Goal: Manage account settings

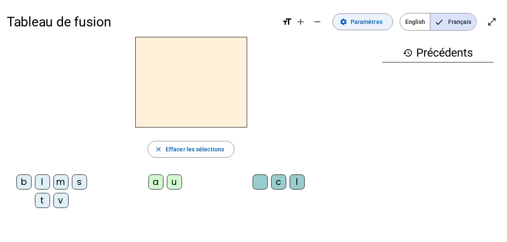
click at [360, 21] on span "Paramètres" at bounding box center [366, 22] width 32 height 10
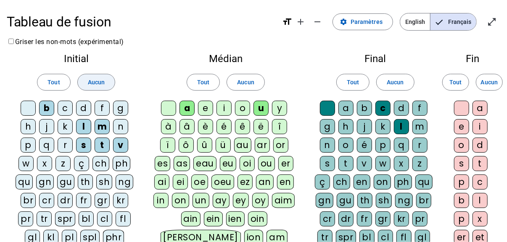
click at [104, 81] on span "Aucun" at bounding box center [96, 82] width 17 height 10
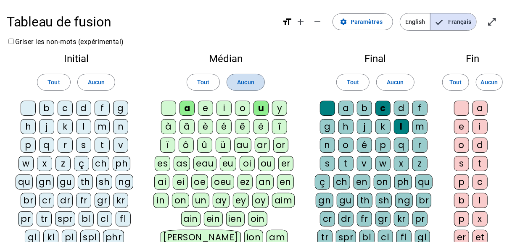
click at [238, 80] on span "Aucun" at bounding box center [245, 82] width 17 height 10
click at [408, 90] on span at bounding box center [394, 82] width 37 height 20
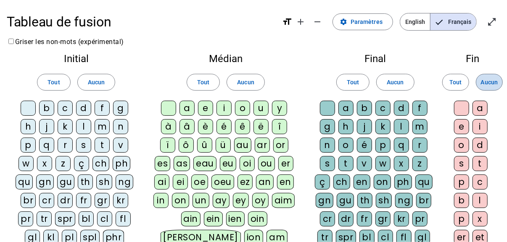
click at [488, 88] on span at bounding box center [489, 82] width 26 height 20
click at [92, 108] on letter-bubble "d" at bounding box center [85, 110] width 18 height 18
click at [88, 85] on span "Aucun" at bounding box center [96, 82] width 17 height 10
click at [100, 105] on div "f" at bounding box center [102, 108] width 15 height 15
click at [84, 125] on div "l" at bounding box center [83, 126] width 15 height 15
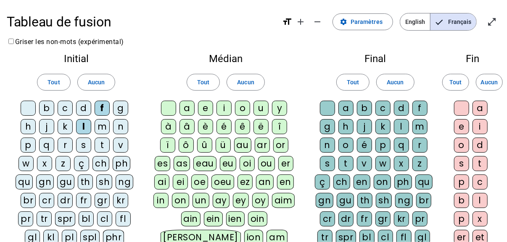
click at [98, 126] on div "m" at bounding box center [102, 126] width 15 height 15
click at [83, 140] on div "s" at bounding box center [83, 145] width 15 height 15
click at [100, 144] on div "t" at bounding box center [102, 145] width 15 height 15
click at [122, 141] on div "v" at bounding box center [120, 145] width 15 height 15
click at [189, 107] on div "a" at bounding box center [186, 108] width 15 height 15
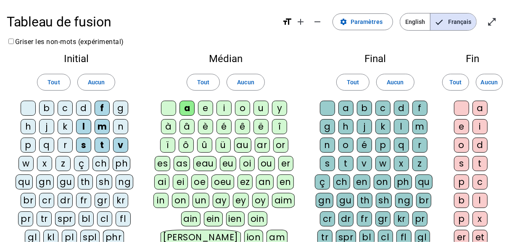
click at [221, 105] on div "i" at bounding box center [223, 108] width 15 height 15
click at [326, 106] on div at bounding box center [327, 108] width 15 height 15
click at [384, 110] on div "c" at bounding box center [382, 108] width 15 height 15
click at [402, 124] on div "l" at bounding box center [401, 126] width 15 height 15
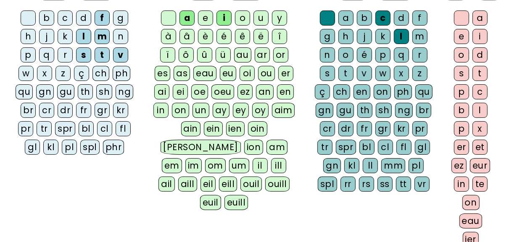
scroll to position [153, 0]
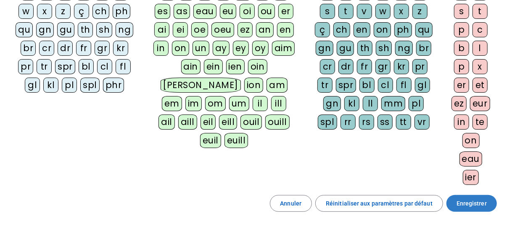
click at [469, 200] on span "Enregistrer" at bounding box center [471, 204] width 30 height 10
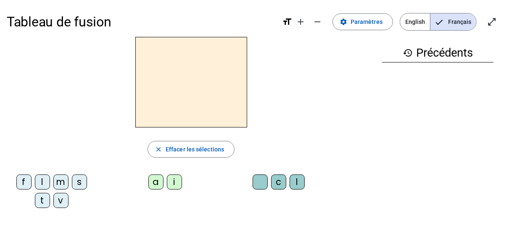
click at [24, 180] on div "f" at bounding box center [23, 182] width 15 height 15
click at [174, 184] on div "i" at bounding box center [174, 182] width 15 height 15
click at [303, 189] on letter-bubble "l" at bounding box center [299, 184] width 18 height 18
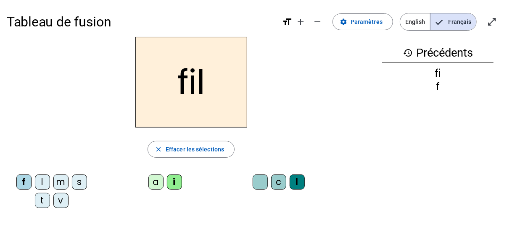
click at [60, 180] on div "m" at bounding box center [60, 182] width 15 height 15
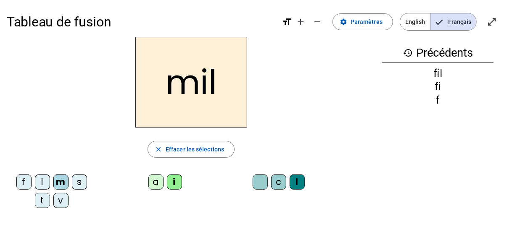
click at [153, 183] on div "a" at bounding box center [155, 182] width 15 height 15
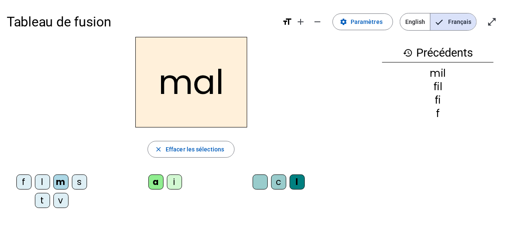
click at [60, 205] on div "v" at bounding box center [60, 200] width 15 height 15
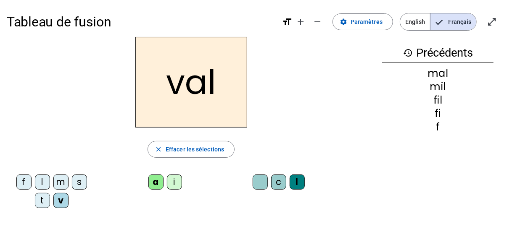
click at [255, 182] on div at bounding box center [260, 182] width 15 height 15
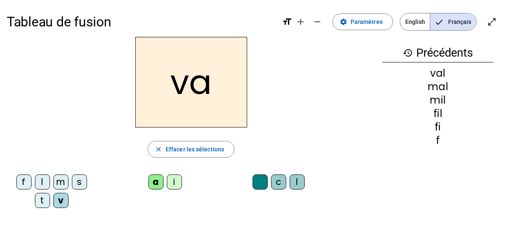
click at [63, 180] on div "m" at bounding box center [60, 182] width 15 height 15
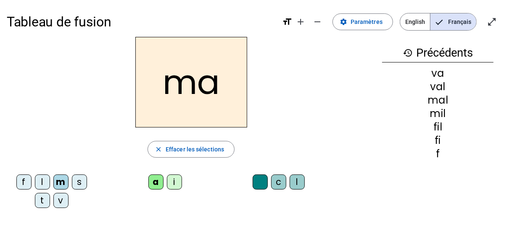
click at [42, 199] on div "t" at bounding box center [42, 200] width 15 height 15
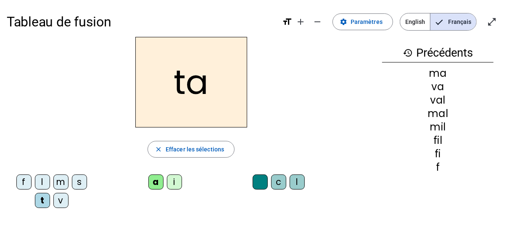
click at [79, 179] on div "s" at bounding box center [79, 182] width 15 height 15
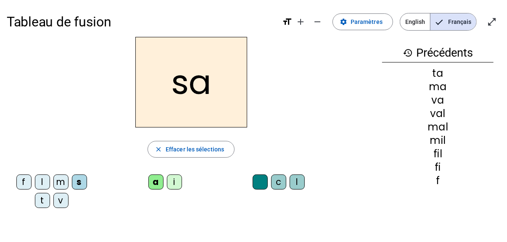
click at [276, 181] on div "c" at bounding box center [278, 182] width 15 height 15
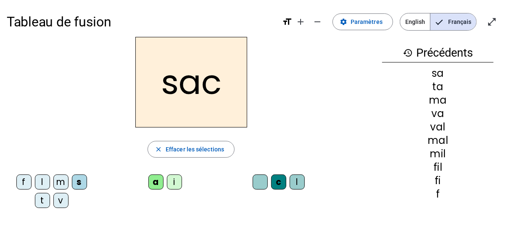
click at [39, 180] on div "l" at bounding box center [42, 182] width 15 height 15
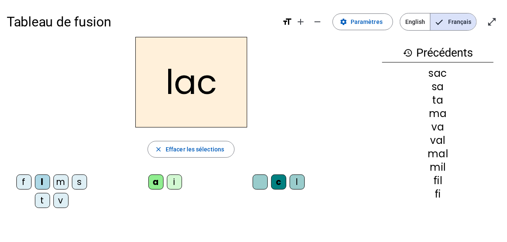
click at [42, 203] on div "t" at bounding box center [42, 200] width 15 height 15
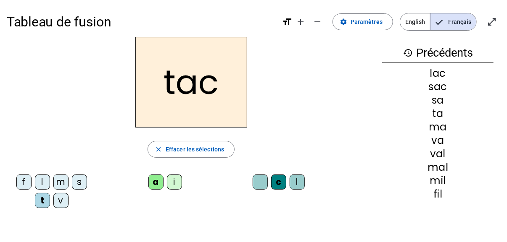
click at [174, 182] on div "i" at bounding box center [174, 182] width 15 height 15
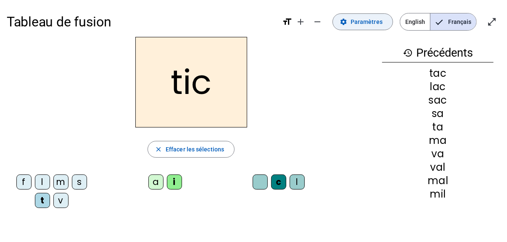
click at [359, 18] on span "Paramètres" at bounding box center [366, 22] width 32 height 10
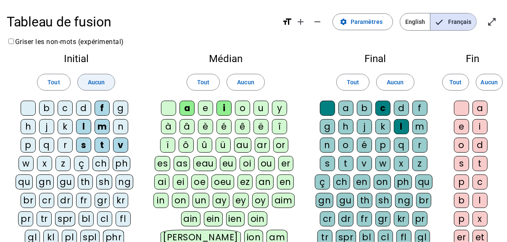
click at [107, 82] on span at bounding box center [96, 82] width 37 height 20
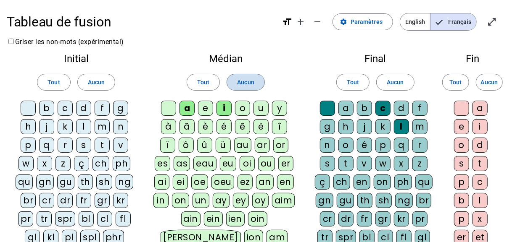
click at [242, 85] on span "Aucun" at bounding box center [245, 82] width 17 height 10
click at [382, 75] on span at bounding box center [394, 82] width 37 height 20
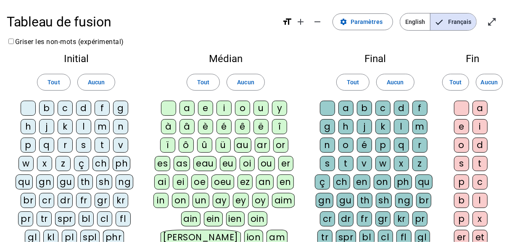
click at [101, 109] on div "f" at bounding box center [102, 108] width 15 height 15
drag, startPoint x: 101, startPoint y: 109, endPoint x: 84, endPoint y: 126, distance: 24.1
click at [84, 126] on div "l" at bounding box center [83, 126] width 15 height 15
click at [102, 130] on div "m" at bounding box center [102, 126] width 15 height 15
drag, startPoint x: 102, startPoint y: 130, endPoint x: 82, endPoint y: 147, distance: 25.6
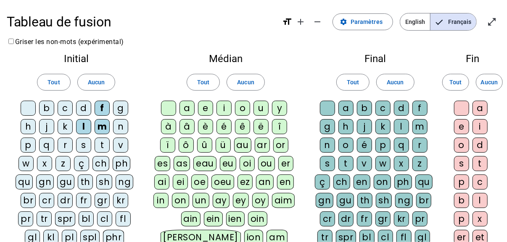
click at [82, 147] on div "s" at bounding box center [83, 145] width 15 height 15
click at [103, 147] on div "t" at bounding box center [102, 145] width 15 height 15
click at [121, 144] on div "v" at bounding box center [120, 145] width 15 height 15
click at [187, 112] on div "a" at bounding box center [186, 108] width 15 height 15
drag, startPoint x: 187, startPoint y: 112, endPoint x: 223, endPoint y: 107, distance: 36.0
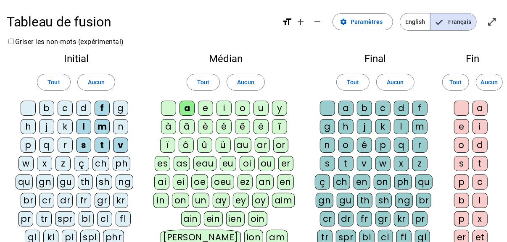
click at [225, 107] on div "i" at bounding box center [223, 108] width 15 height 15
click at [332, 111] on div at bounding box center [327, 108] width 15 height 15
click at [383, 108] on div "c" at bounding box center [382, 108] width 15 height 15
click at [400, 127] on div "l" at bounding box center [401, 126] width 15 height 15
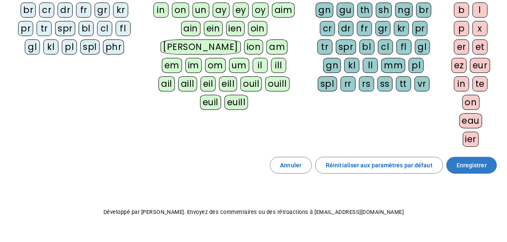
click at [463, 161] on span "Enregistrer" at bounding box center [471, 166] width 30 height 10
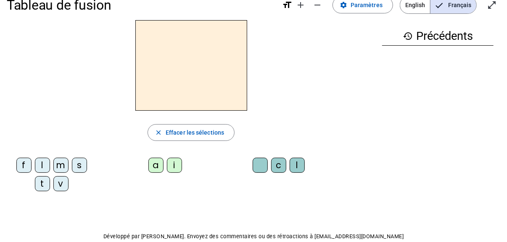
scroll to position [4, 0]
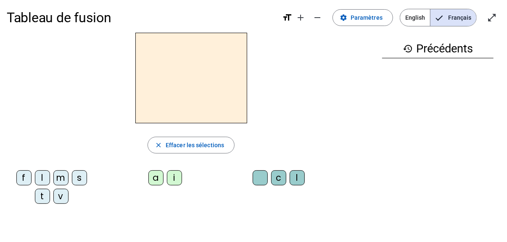
click at [23, 176] on div "f" at bounding box center [23, 178] width 15 height 15
click at [179, 177] on div "i" at bounding box center [174, 178] width 15 height 15
click at [295, 179] on div "l" at bounding box center [297, 178] width 15 height 15
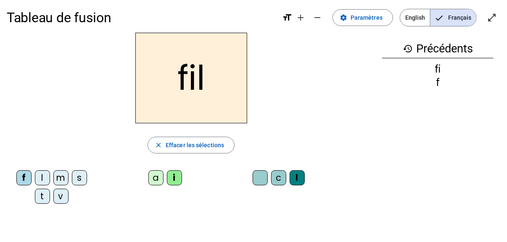
click at [62, 179] on div "m" at bounding box center [60, 178] width 15 height 15
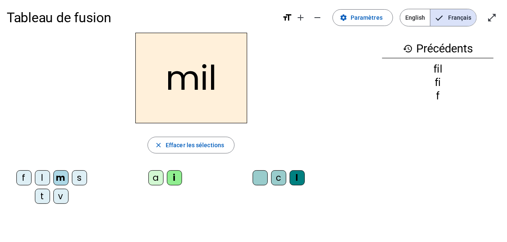
click at [160, 178] on div "a" at bounding box center [155, 178] width 15 height 15
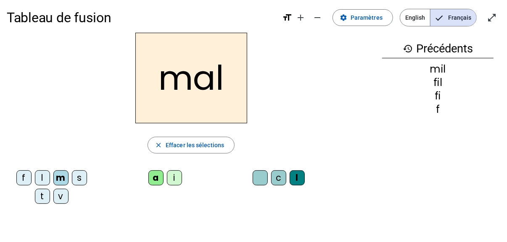
click at [62, 196] on div "v" at bounding box center [60, 196] width 15 height 15
